Goal: Check status: Check status

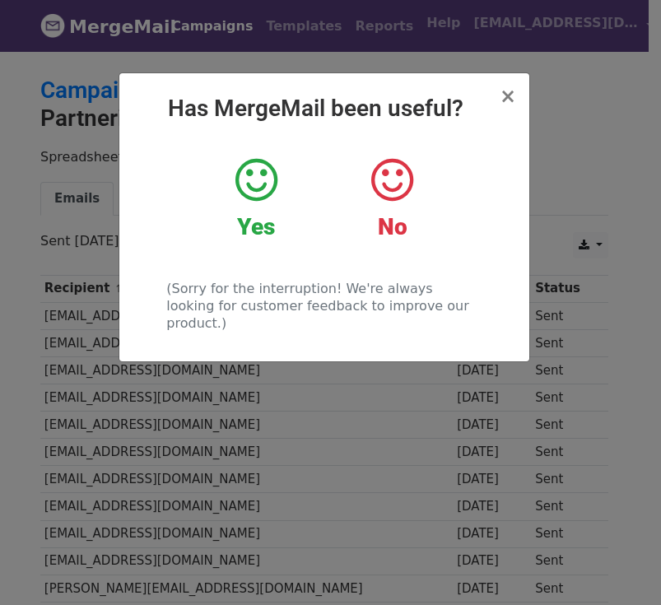
click at [508, 95] on span "×" at bounding box center [508, 96] width 16 height 23
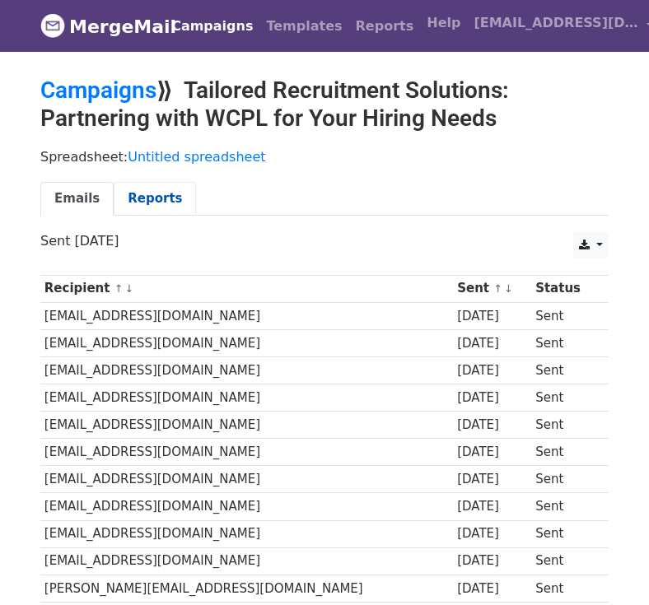
click at [137, 193] on link "Reports" at bounding box center [155, 199] width 82 height 34
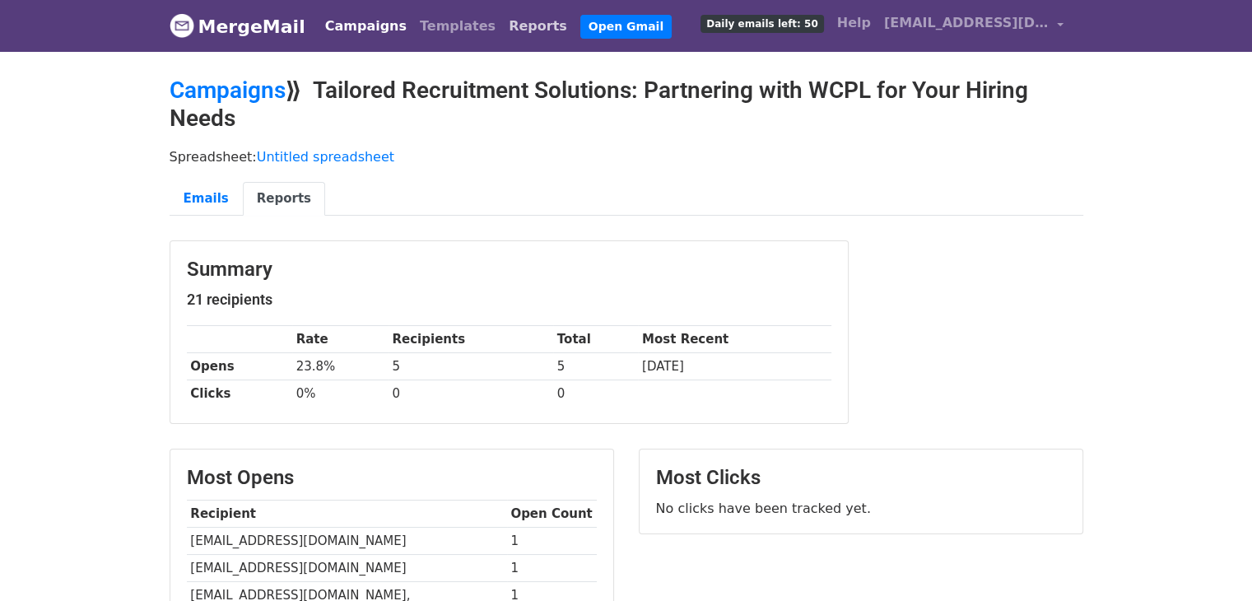
click at [502, 32] on link "Reports" at bounding box center [538, 26] width 72 height 33
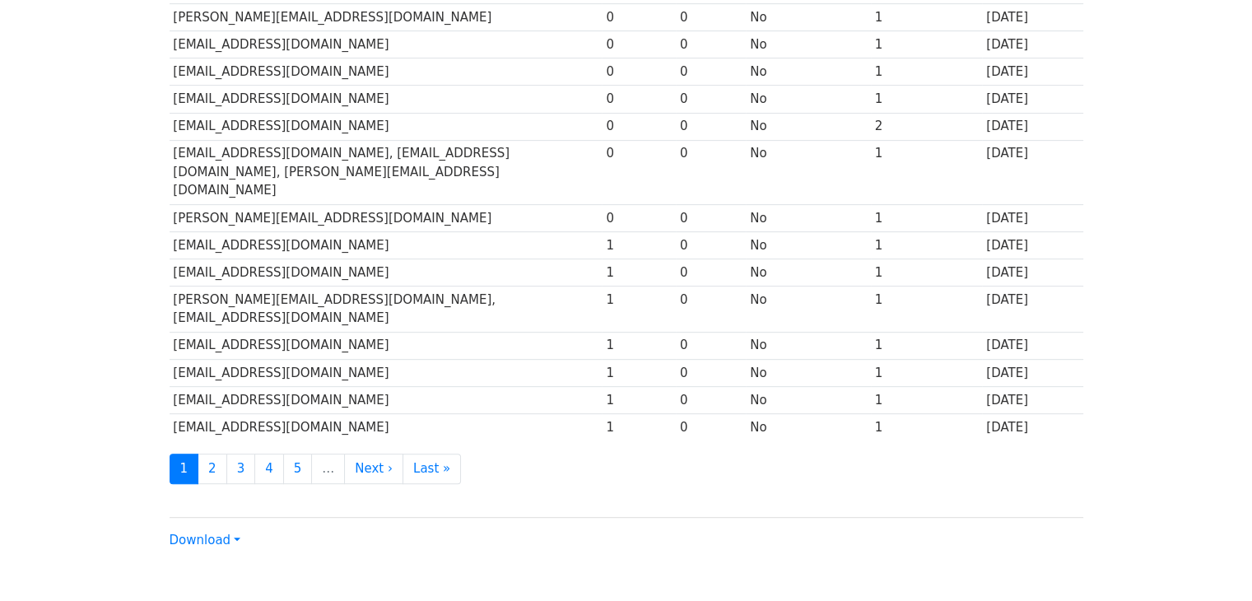
scroll to position [733, 0]
click at [214, 453] on link "2" at bounding box center [213, 468] width 30 height 30
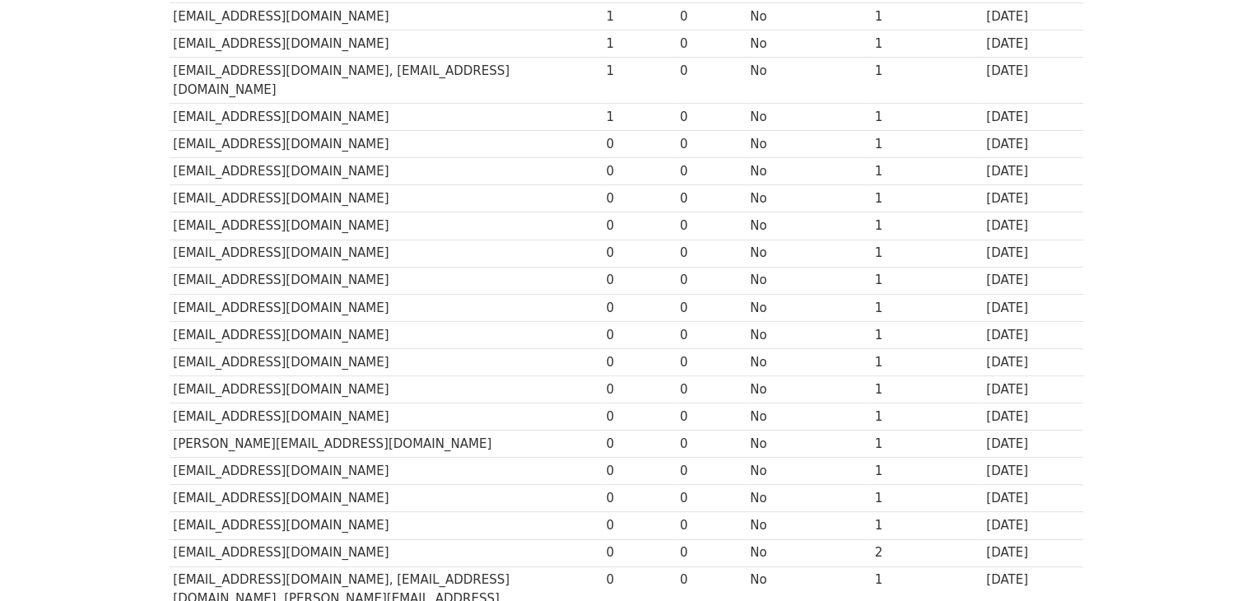
scroll to position [0, 0]
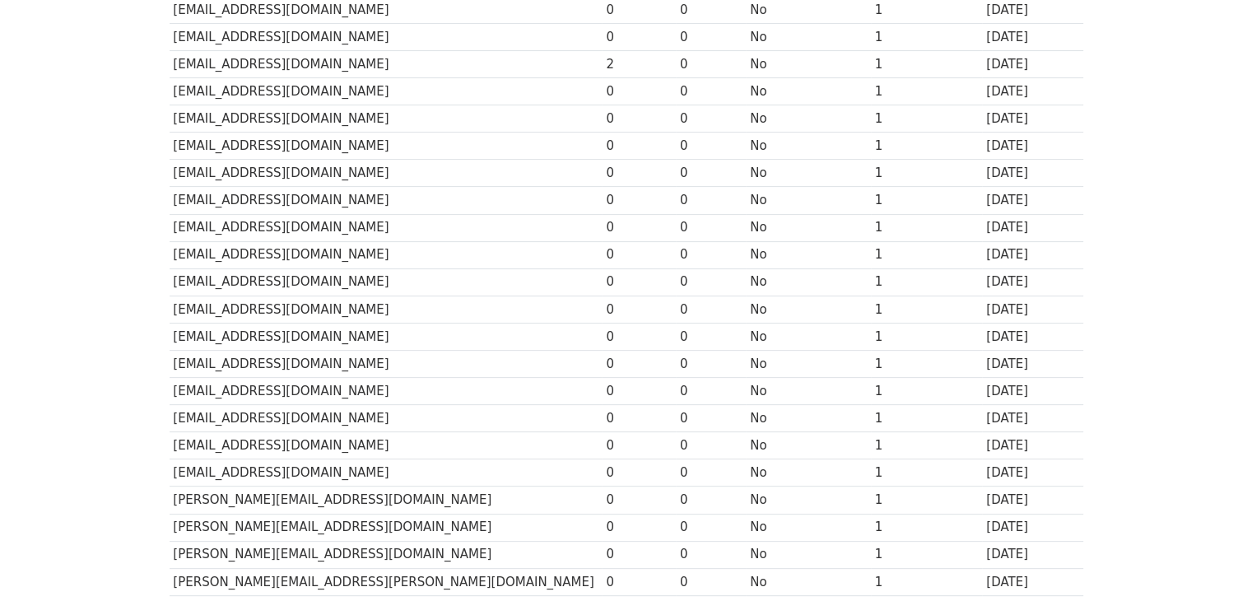
scroll to position [733, 0]
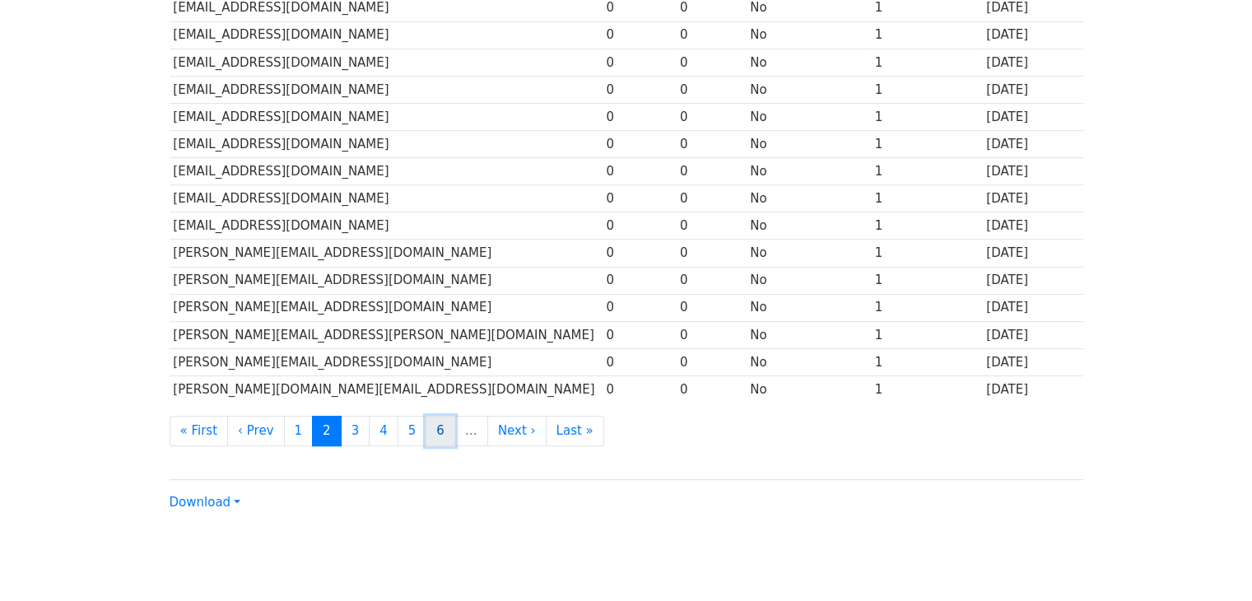
click at [426, 416] on link "6" at bounding box center [441, 431] width 30 height 30
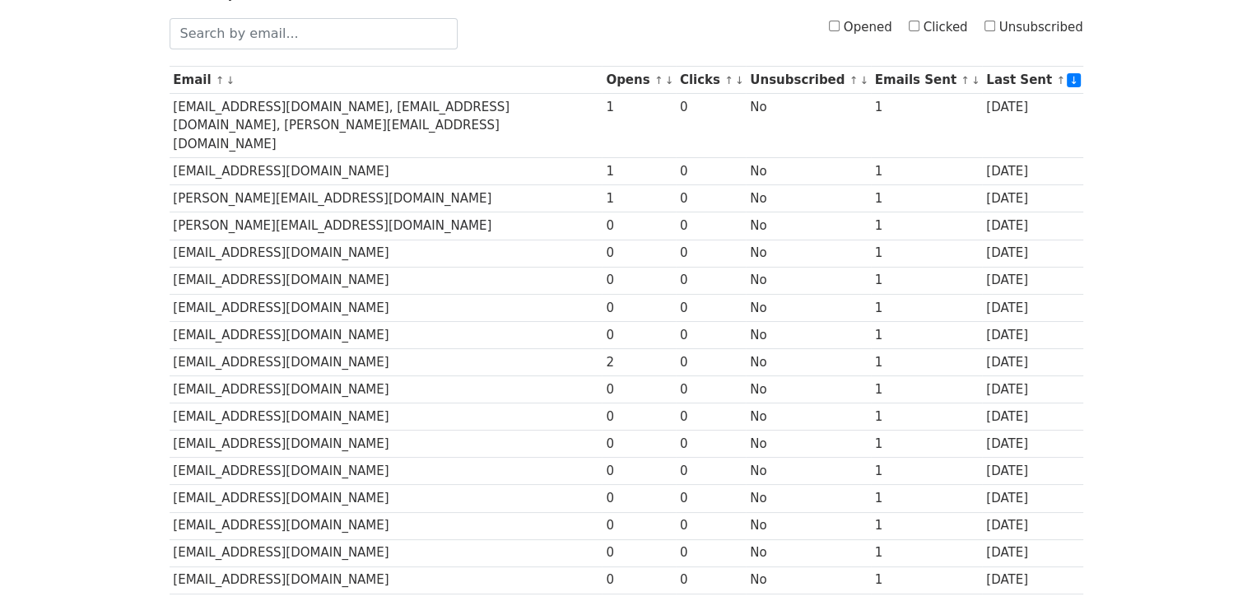
scroll to position [259, 0]
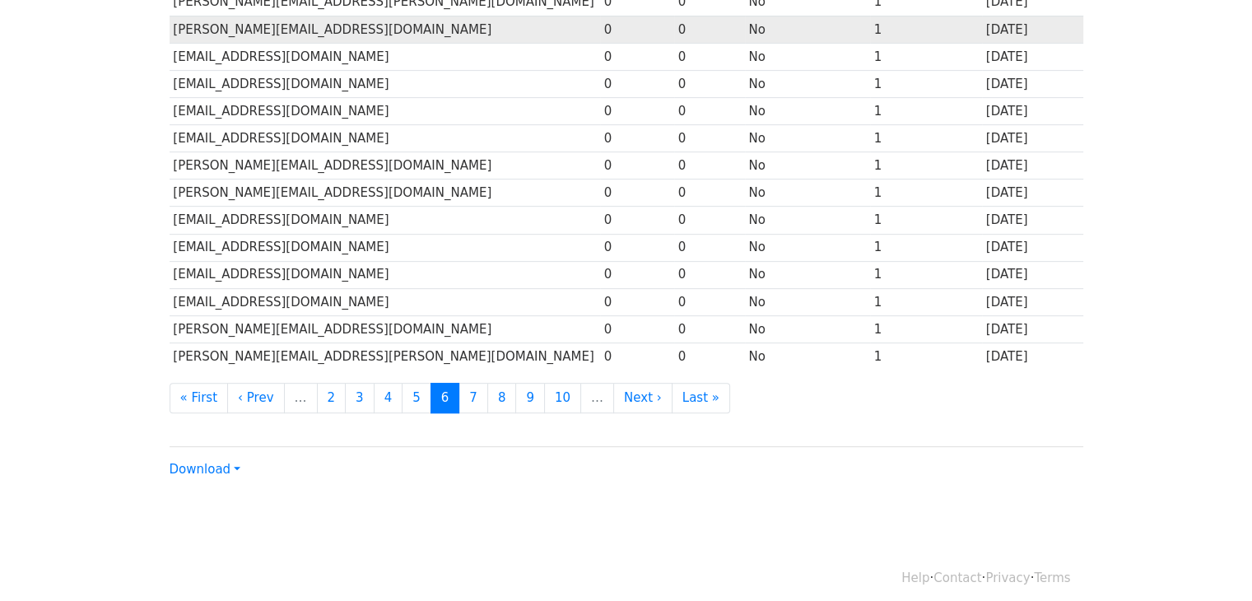
scroll to position [733, 0]
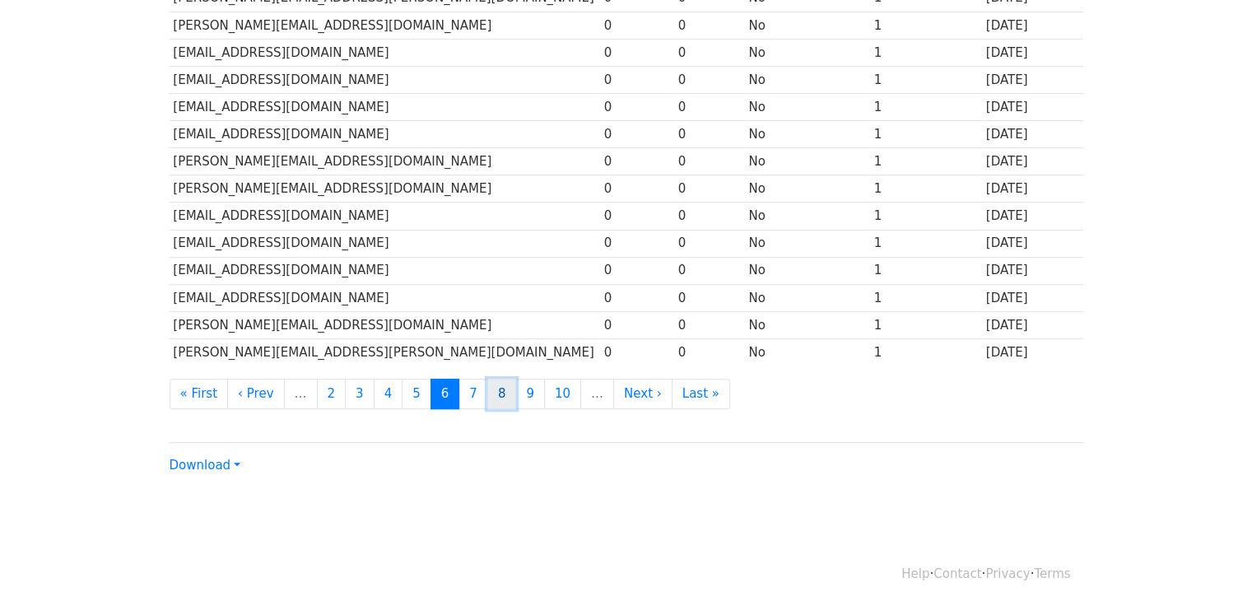
click at [487, 390] on link "8" at bounding box center [502, 394] width 30 height 30
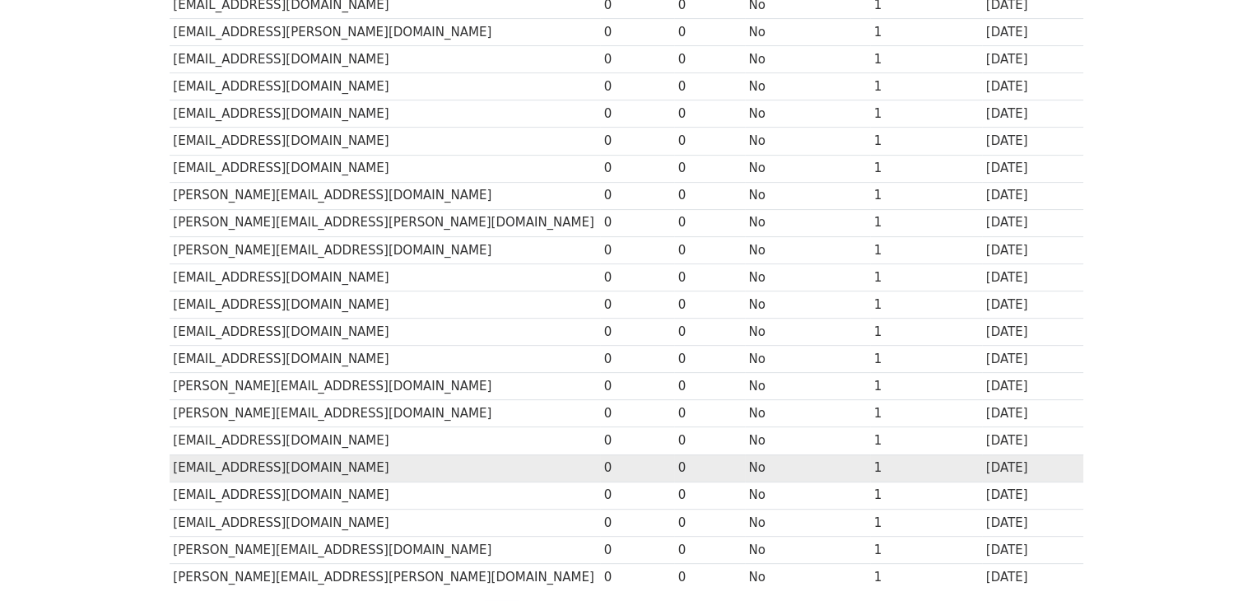
scroll to position [0, 0]
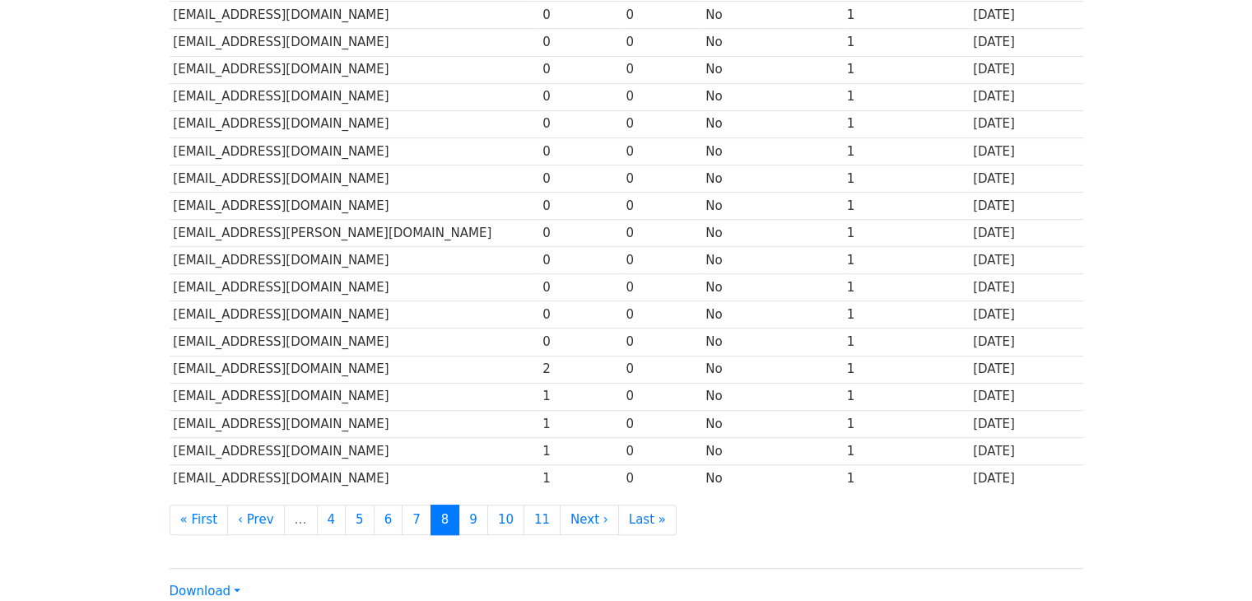
scroll to position [733, 0]
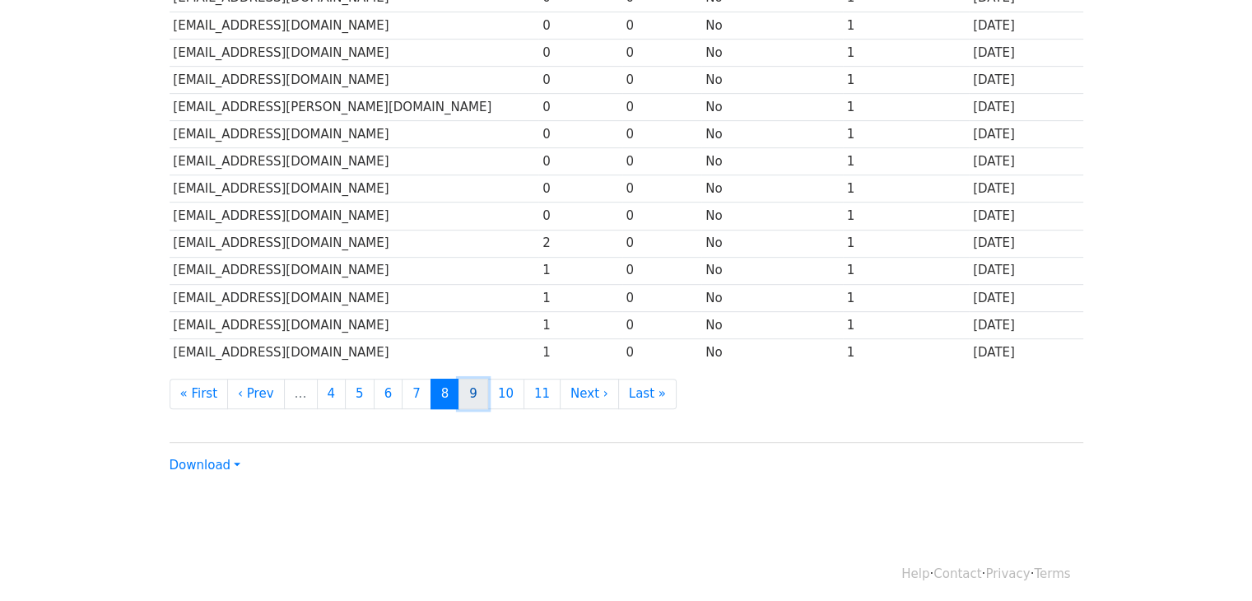
click at [458, 384] on link "9" at bounding box center [473, 394] width 30 height 30
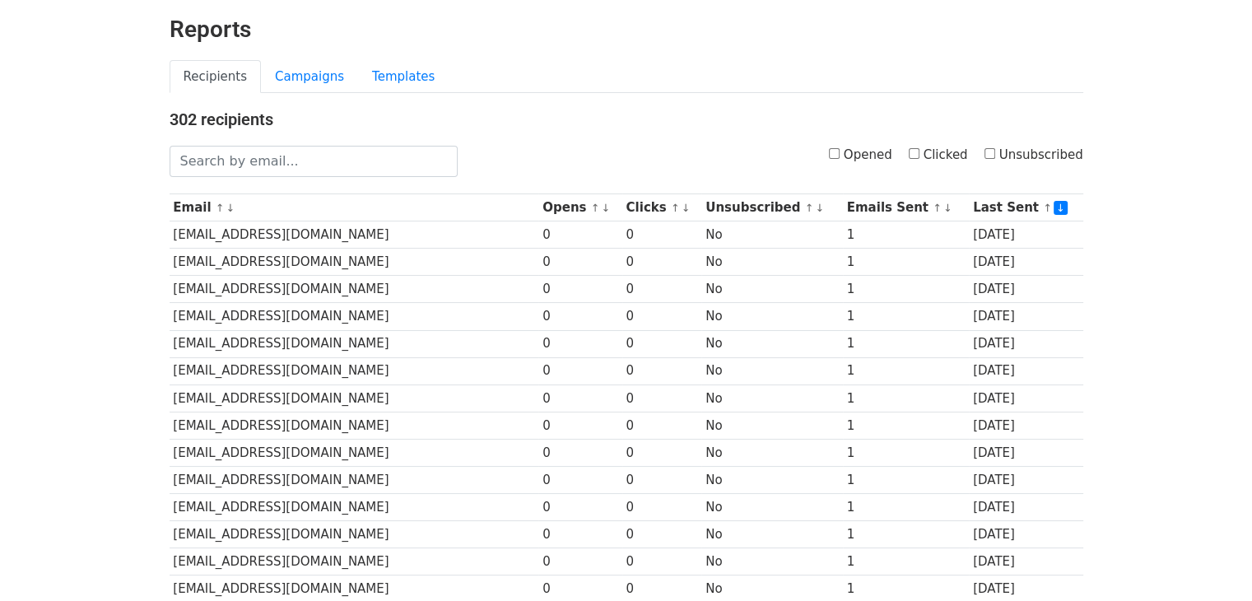
scroll to position [0, 0]
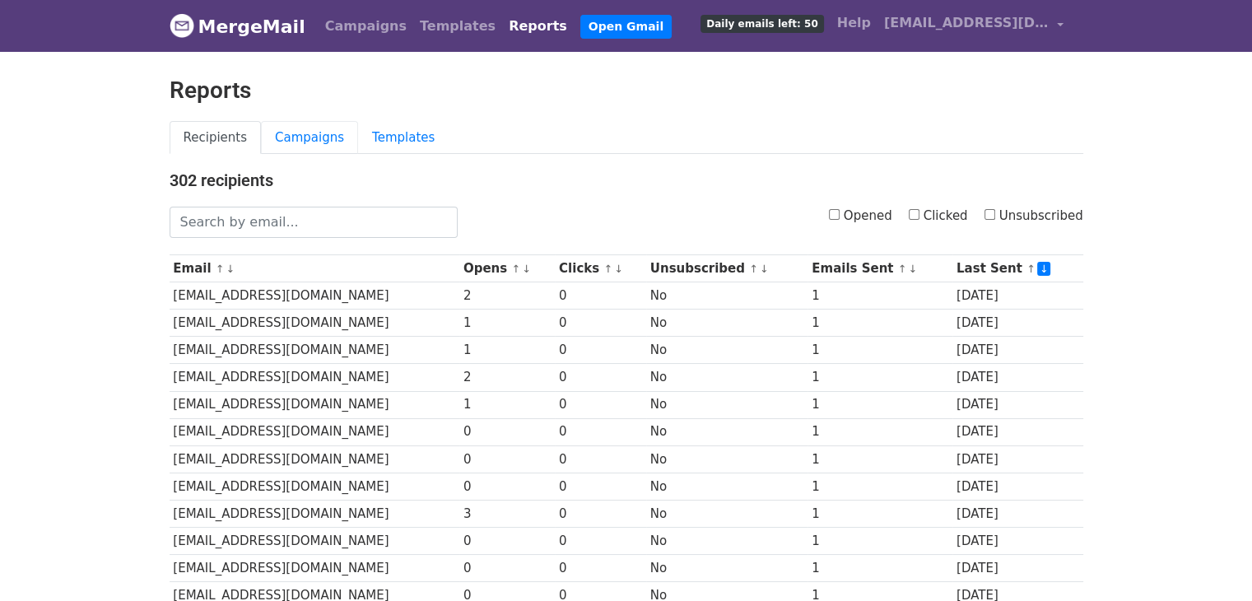
click at [314, 128] on link "Campaigns" at bounding box center [309, 138] width 97 height 34
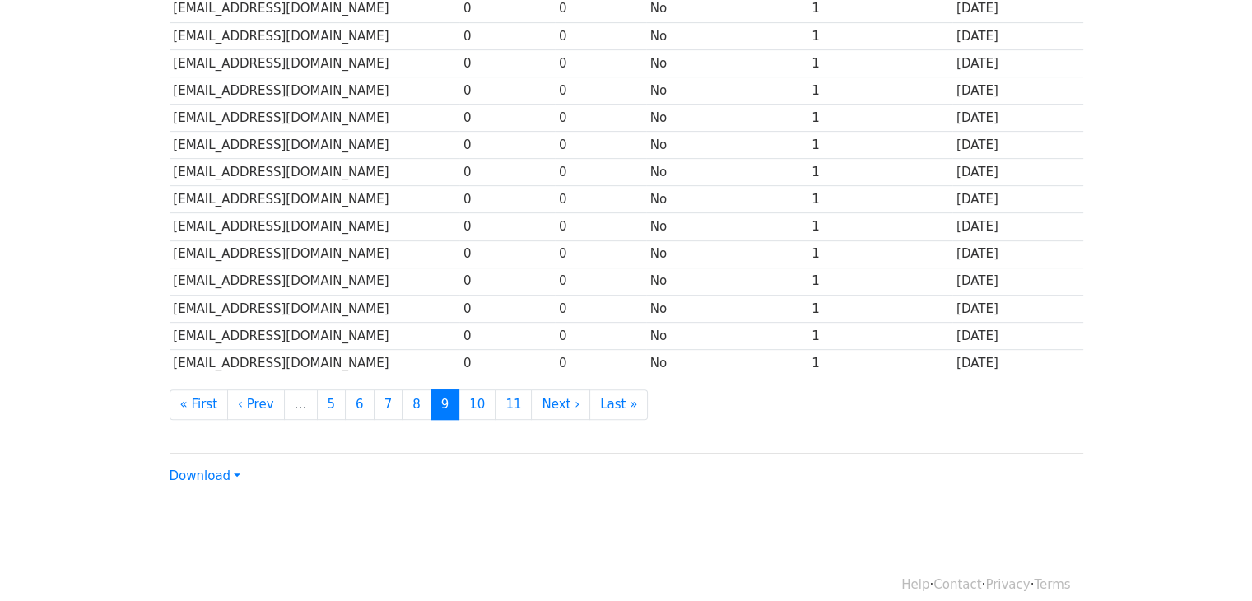
scroll to position [733, 0]
